Goal: Use online tool/utility

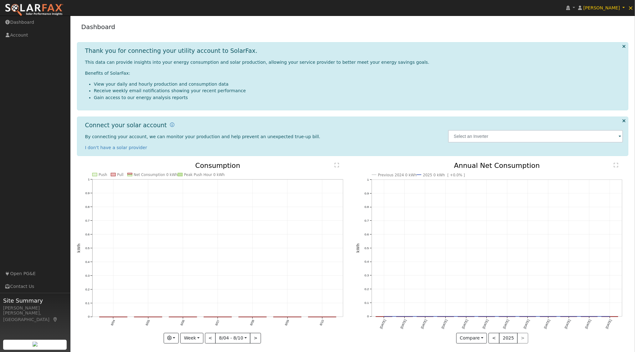
scroll to position [3, 0]
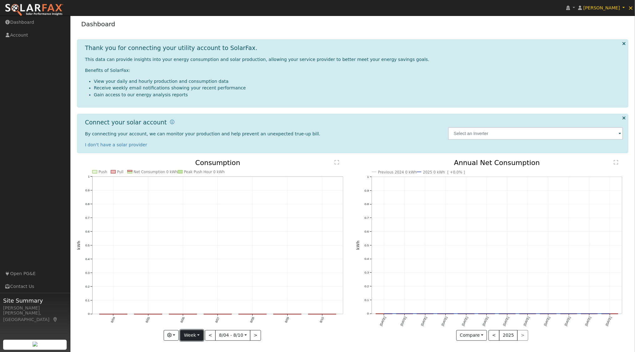
click at [201, 335] on button "Week" at bounding box center [191, 336] width 23 height 11
click at [192, 313] on link "Year" at bounding box center [203, 314] width 44 height 9
type input "2024-08-01"
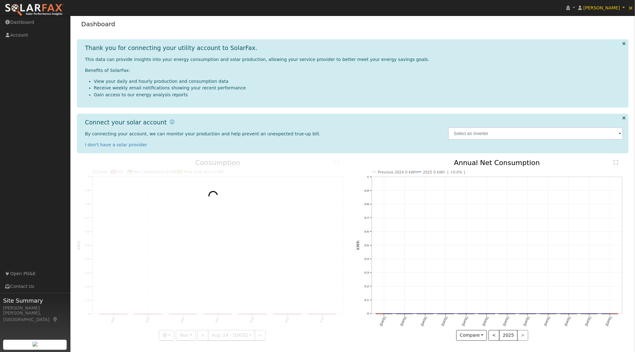
scroll to position [0, 0]
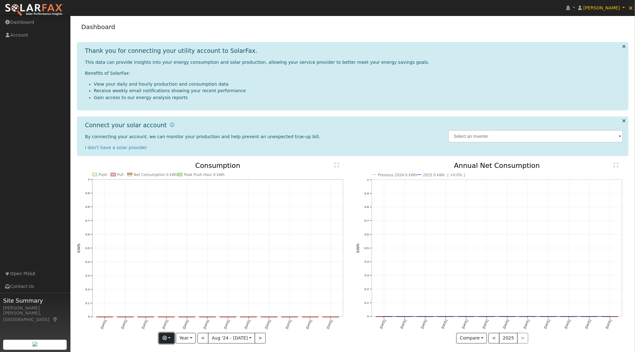
click at [172, 338] on button "button" at bounding box center [166, 338] width 15 height 11
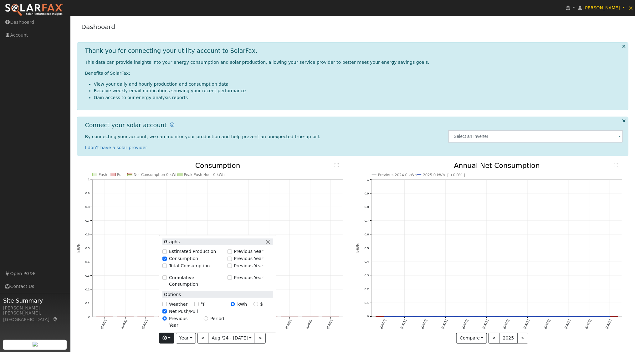
click at [171, 270] on div "Total Consumption" at bounding box center [193, 266] width 62 height 7
click at [166, 268] on input "Total Consumption" at bounding box center [164, 266] width 4 height 4
checkbox input "true"
click at [232, 268] on input "Previous Year" at bounding box center [230, 266] width 4 height 4
checkbox input "true"
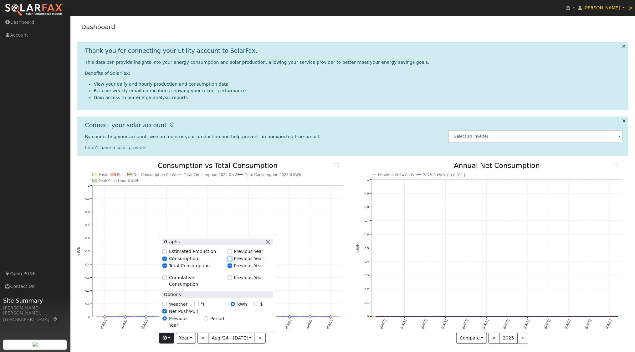
click at [232, 261] on input "Previous Year" at bounding box center [230, 259] width 4 height 4
checkbox input "true"
checkbox input "false"
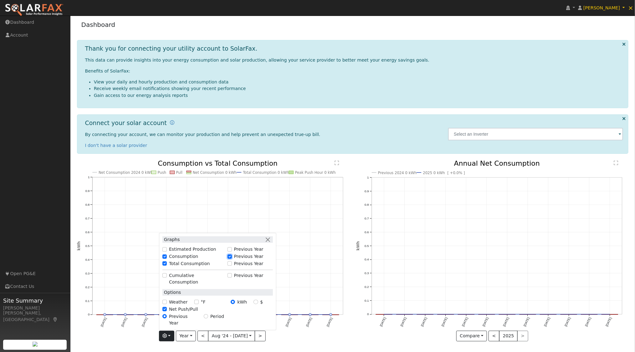
scroll to position [3, 0]
click at [270, 243] on button "button" at bounding box center [268, 239] width 7 height 7
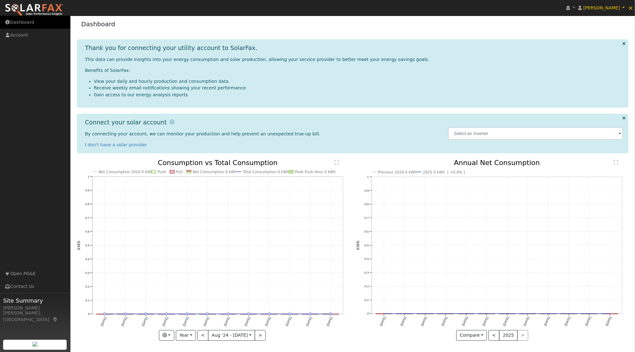
click at [22, 19] on link "Dashboard" at bounding box center [35, 22] width 70 height 13
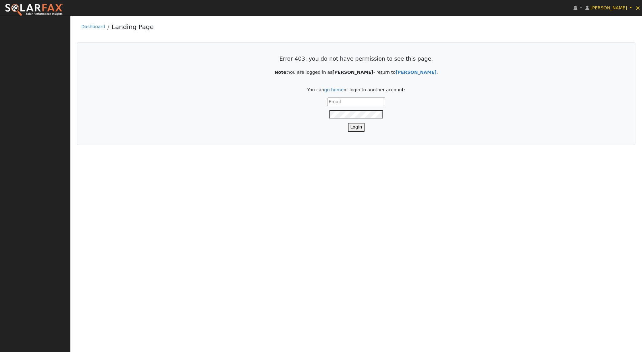
type input "[EMAIL_ADDRESS][DOMAIN_NAME]"
click at [354, 123] on button "Login" at bounding box center [356, 127] width 17 height 8
